Goal: Find specific page/section: Find specific page/section

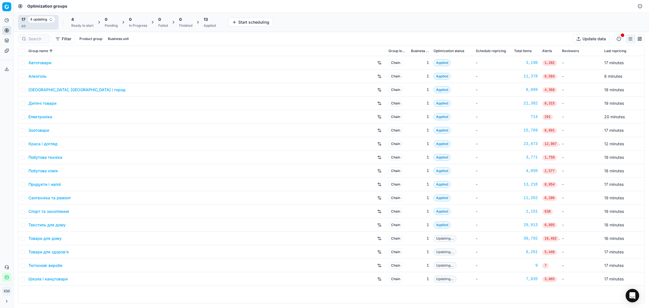
click at [43, 102] on link "Дитячі товари" at bounding box center [42, 104] width 28 height 6
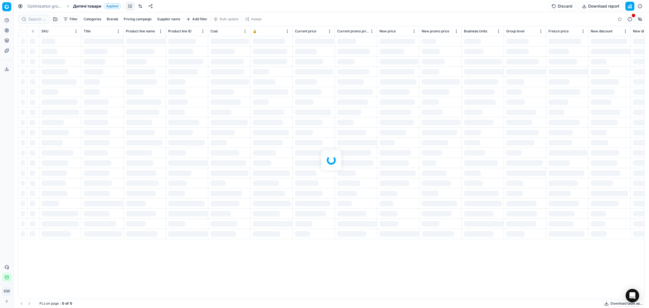
click at [27, 19] on div at bounding box center [331, 160] width 635 height 296
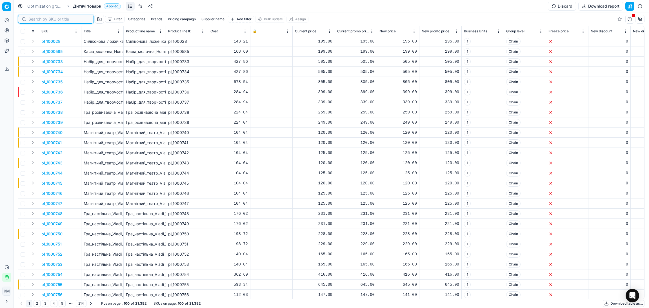
click at [34, 19] on input at bounding box center [59, 19] width 62 height 6
paste input "319240"
type input "319240"
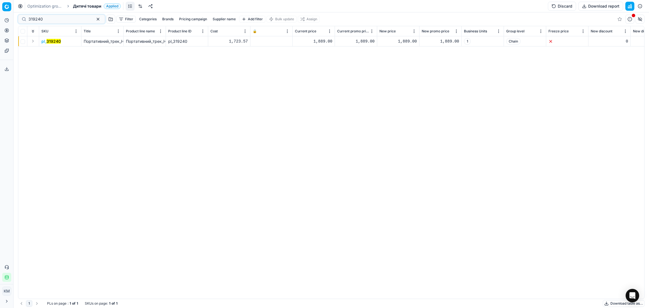
click at [33, 41] on button "Expand" at bounding box center [33, 41] width 7 height 7
click at [46, 52] on mark "319240" at bounding box center [48, 51] width 14 height 5
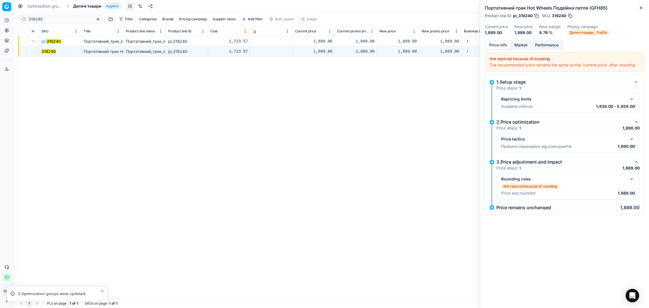
click at [526, 47] on button "Market" at bounding box center [521, 45] width 21 height 8
